Goal: Ask a question

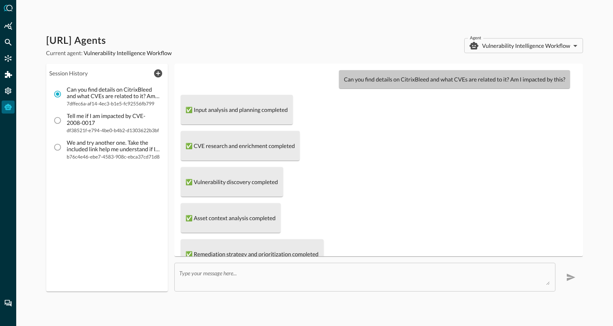
click at [401, 78] on p "Can you find details on CitrixBleed and what CVEs are related to it? Am I impac…" at bounding box center [454, 79] width 221 height 9
copy p "Can you find details on CitrixBleed and what CVEs are related to it? Am I impac…"
